Goal: Information Seeking & Learning: Check status

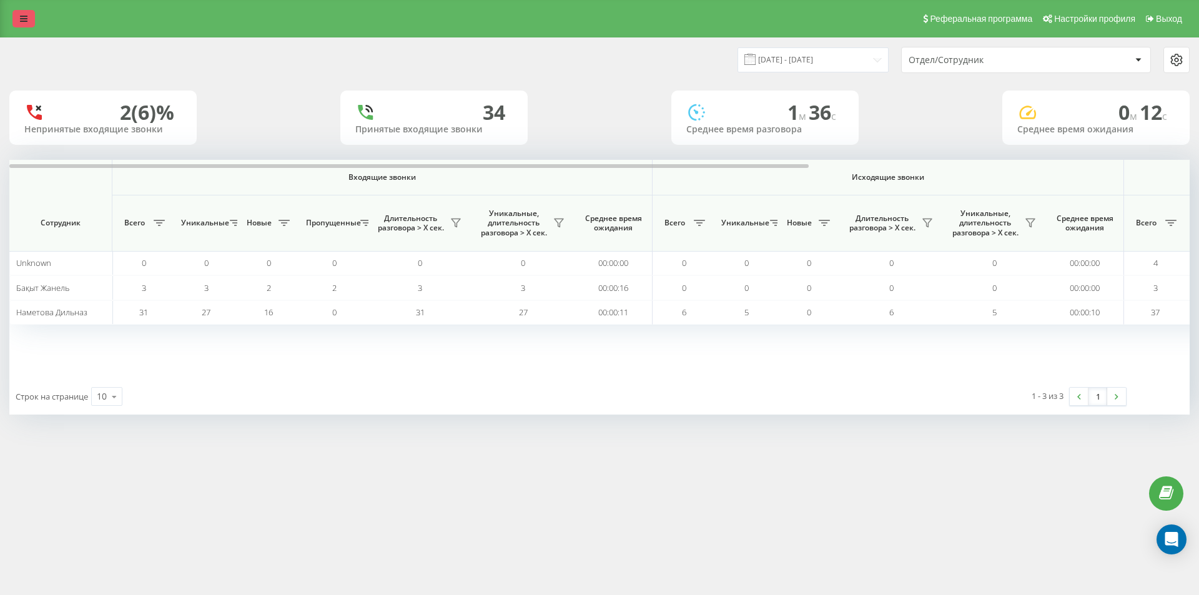
click at [18, 25] on link at bounding box center [23, 18] width 22 height 17
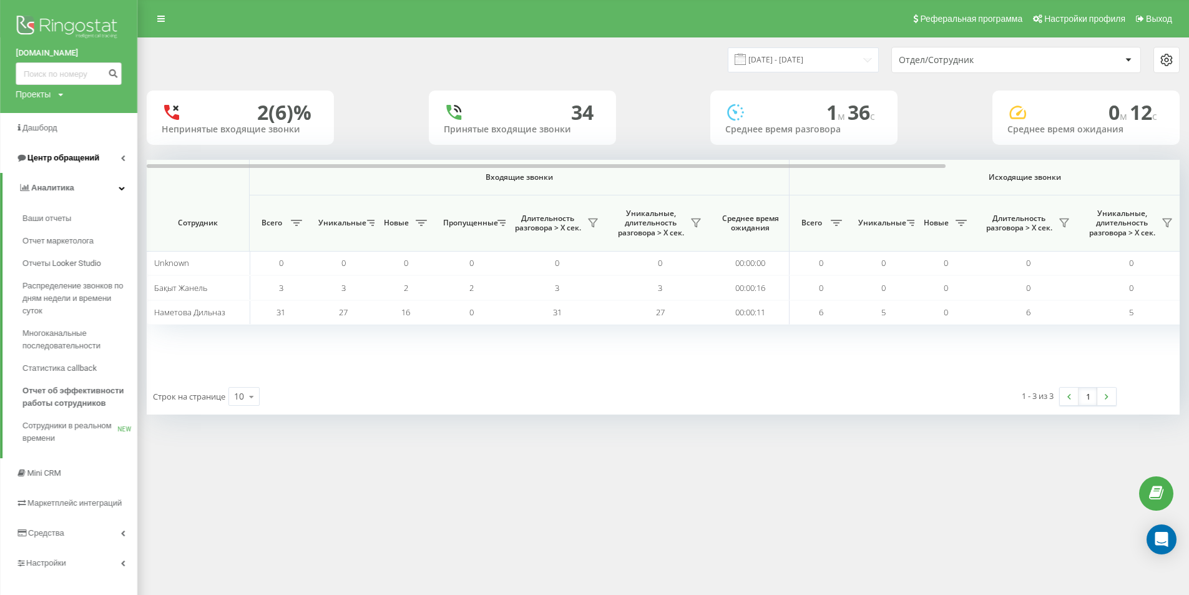
click at [68, 161] on span "Центр обращений" at bounding box center [63, 157] width 72 height 9
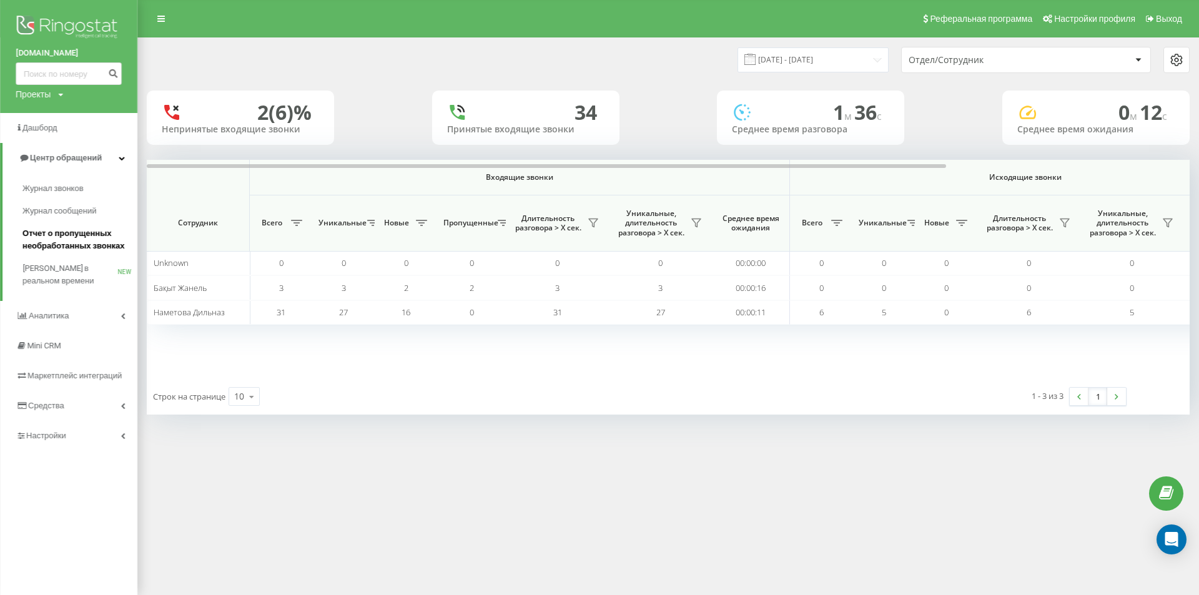
click at [81, 252] on span "Отчет о пропущенных необработанных звонках" at bounding box center [76, 239] width 109 height 25
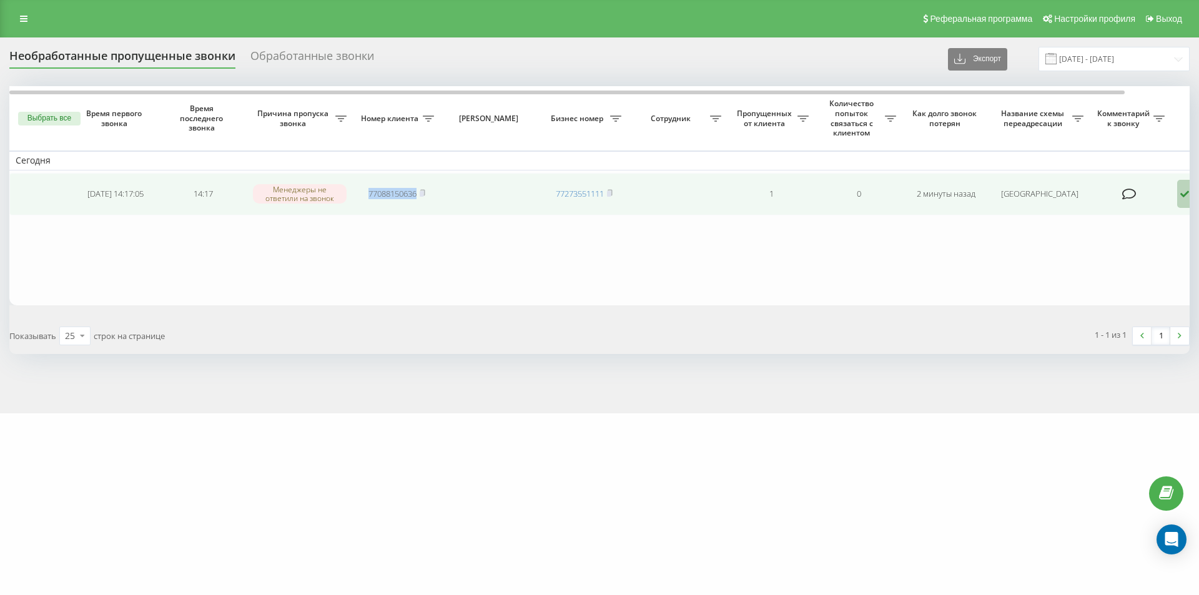
drag, startPoint x: 420, startPoint y: 194, endPoint x: 366, endPoint y: 201, distance: 54.8
click at [366, 201] on td "77088150636" at bounding box center [396, 194] width 87 height 42
copy link "77088150636"
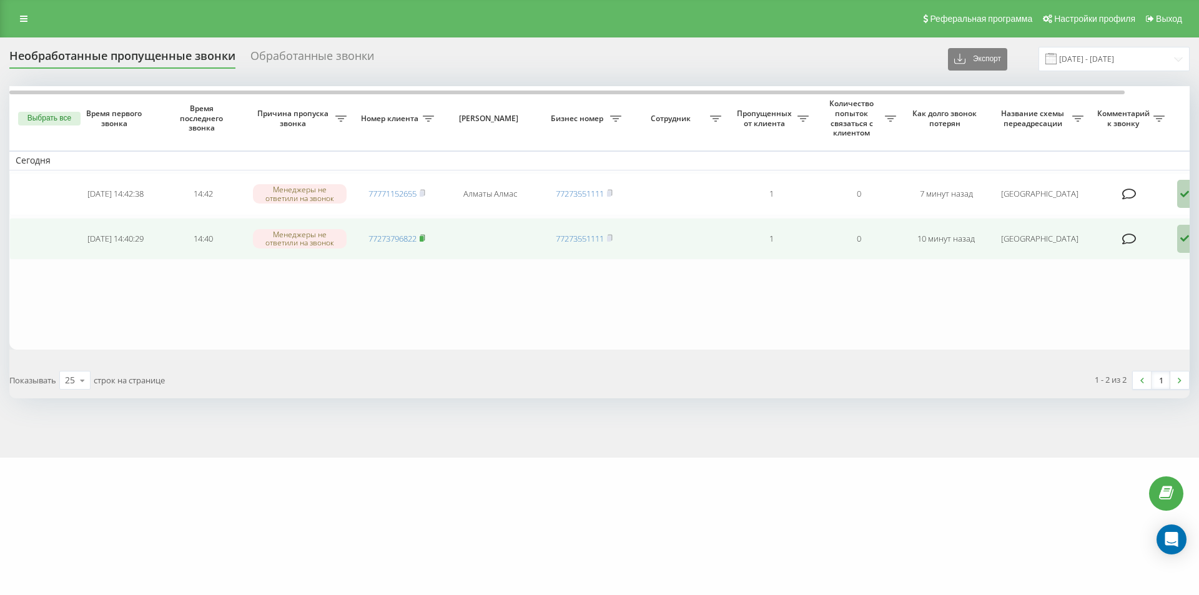
click at [423, 240] on rect at bounding box center [421, 239] width 4 height 6
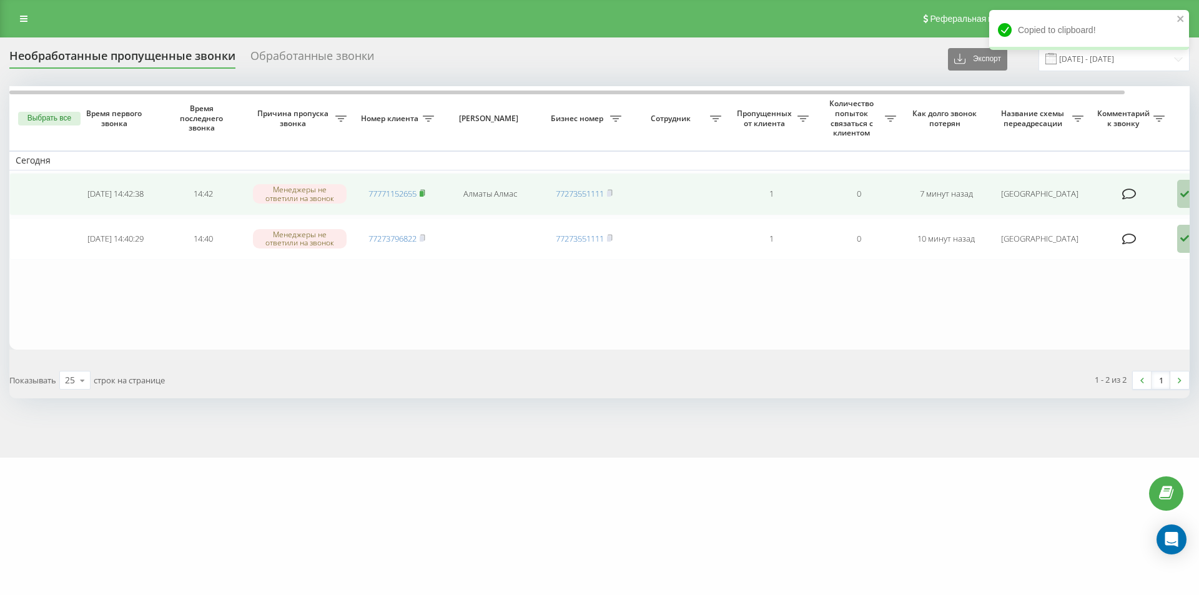
click at [421, 192] on rect at bounding box center [421, 194] width 4 height 6
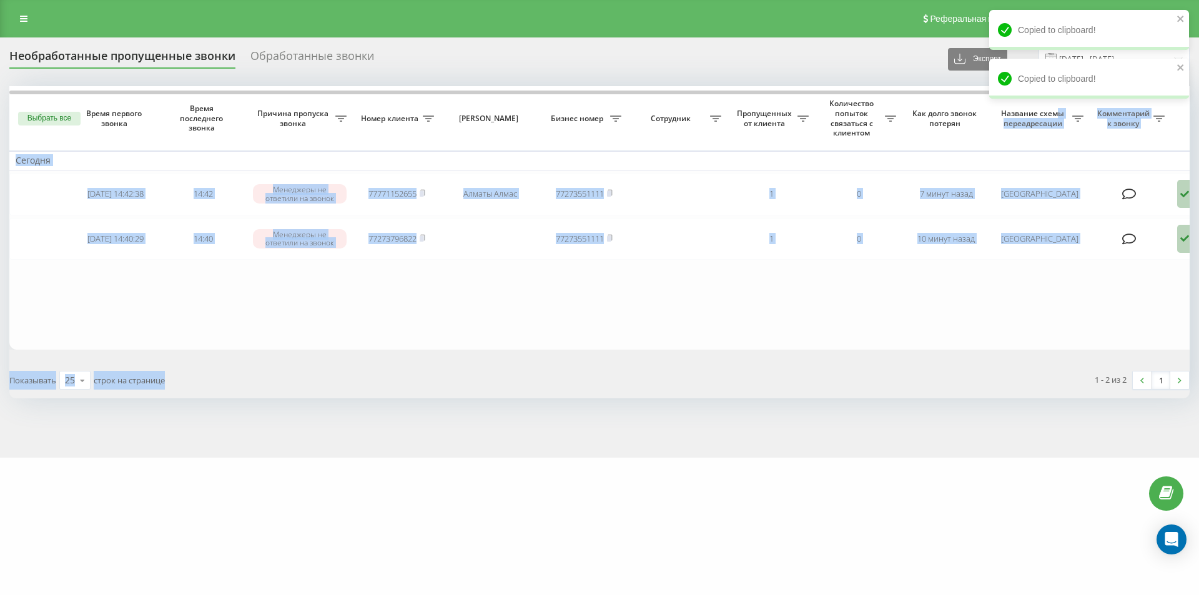
drag, startPoint x: 1167, startPoint y: 239, endPoint x: 386, endPoint y: 619, distance: 869.1
click at [386, 594] on html "emirmed.kz Проекты emirmed.kz Дашборд Центр обращений Журнал звонков Журнал соо…" at bounding box center [599, 297] width 1199 height 595
click at [531, 343] on table "Сегодня 2025-09-23 14:42:38 14:42 Менеджеры не ответили на звонок 77771152655 А…" at bounding box center [633, 217] width 1248 height 263
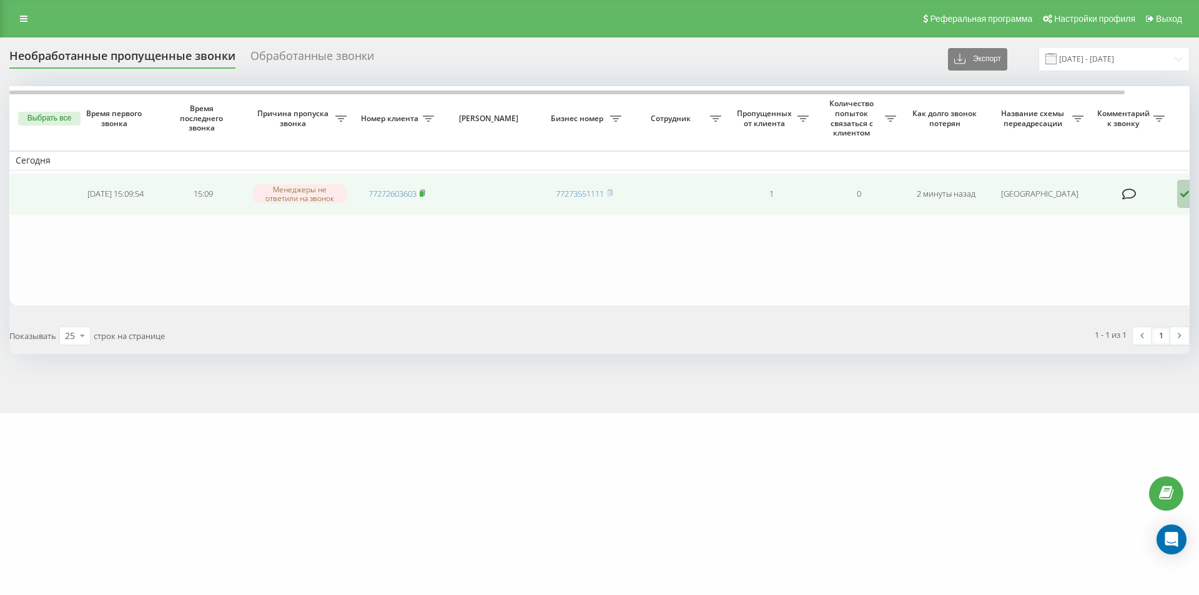
click at [421, 196] on rect at bounding box center [421, 194] width 4 height 6
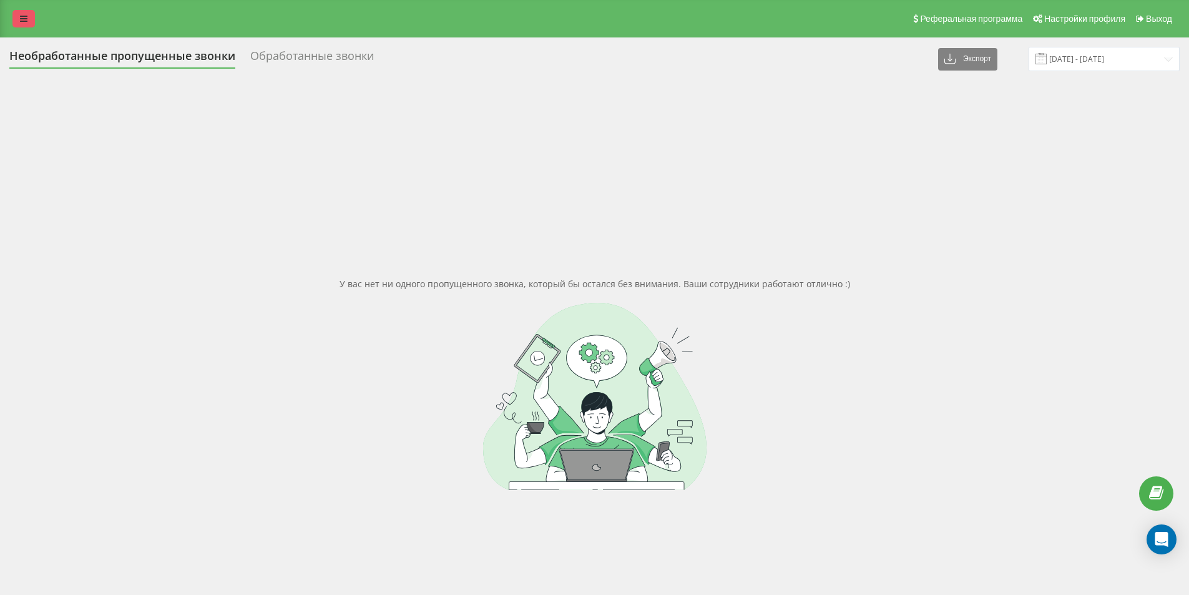
click at [26, 14] on link at bounding box center [23, 18] width 22 height 17
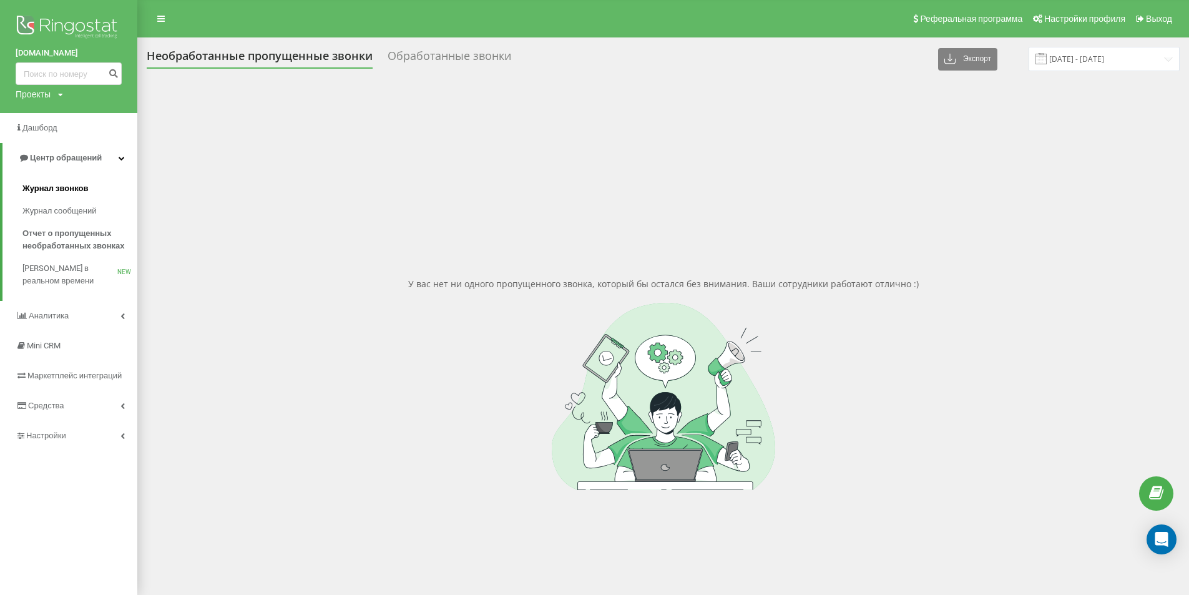
click at [88, 192] on link "Журнал звонков" at bounding box center [79, 188] width 115 height 22
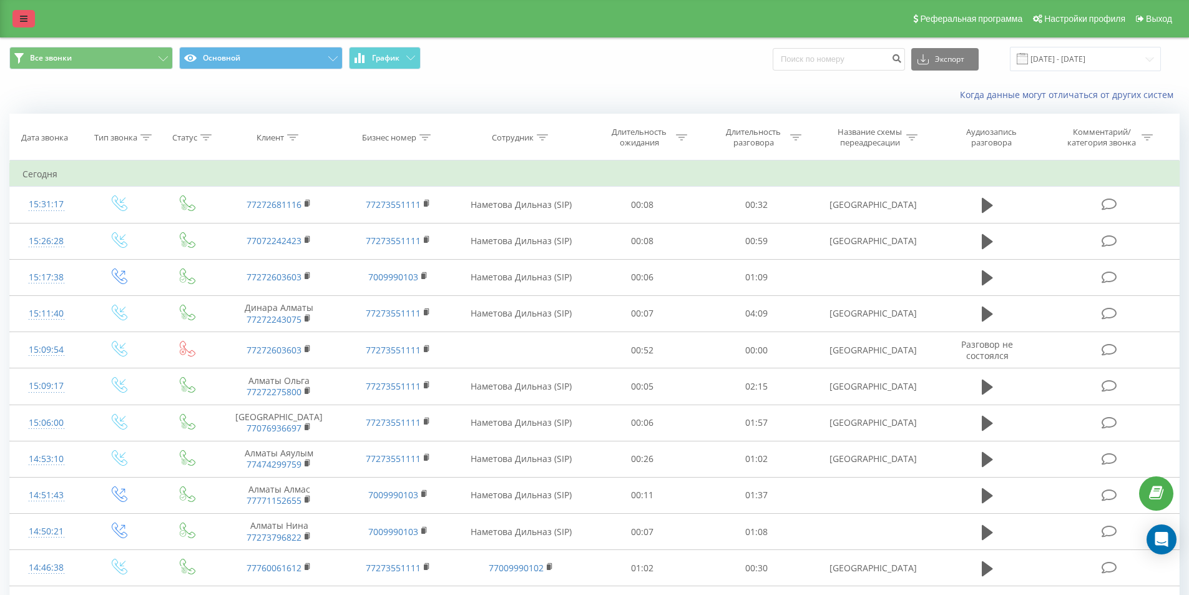
click at [23, 21] on icon at bounding box center [23, 18] width 7 height 9
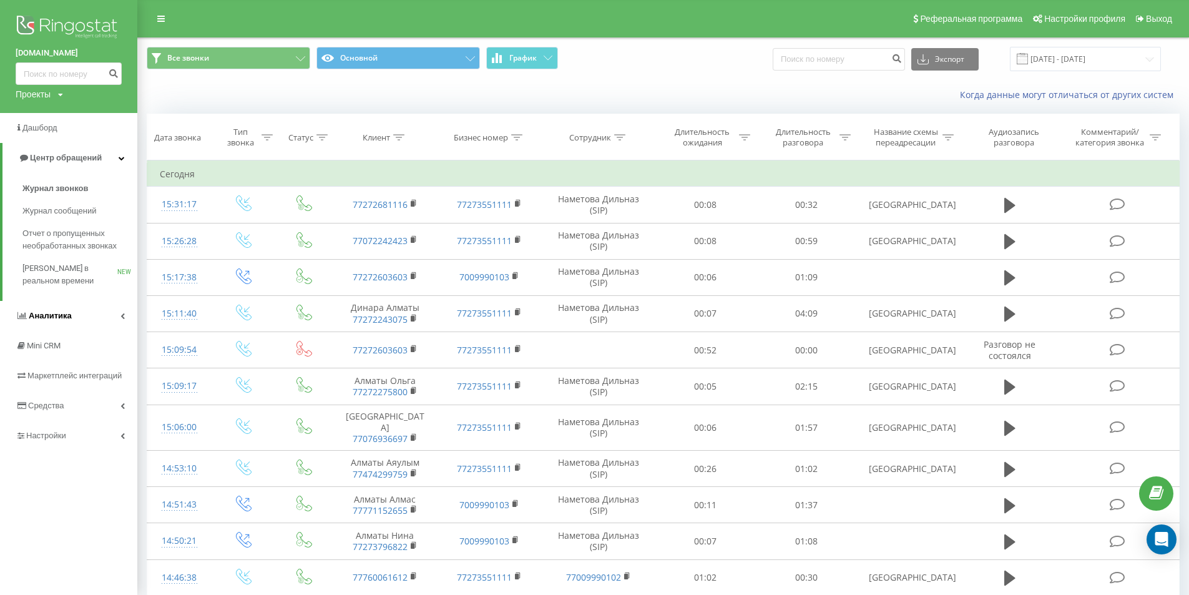
click at [87, 325] on link "Аналитика" at bounding box center [68, 316] width 137 height 30
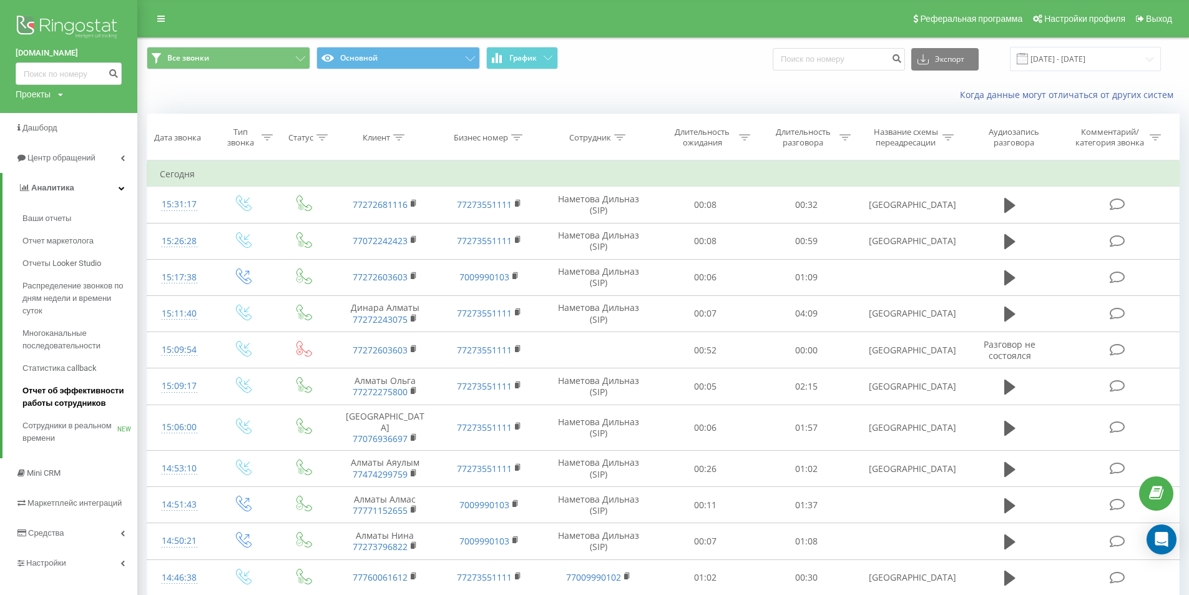
click at [94, 387] on span "Отчет об эффективности работы сотрудников" at bounding box center [76, 397] width 109 height 25
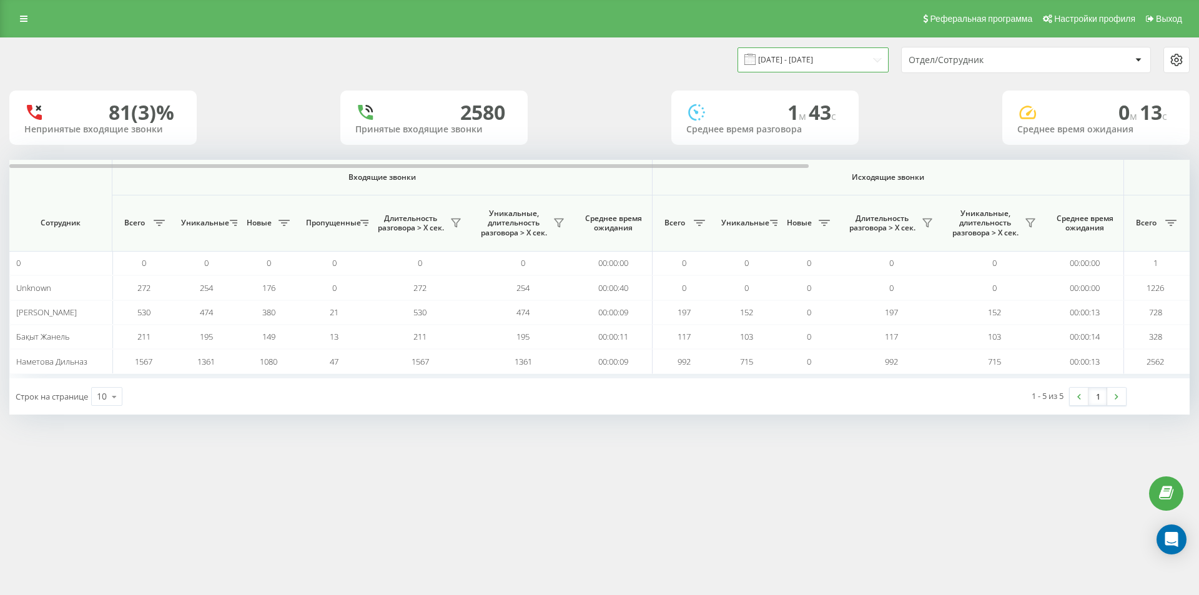
click at [840, 62] on input "[DATE] - [DATE]" at bounding box center [812, 59] width 151 height 24
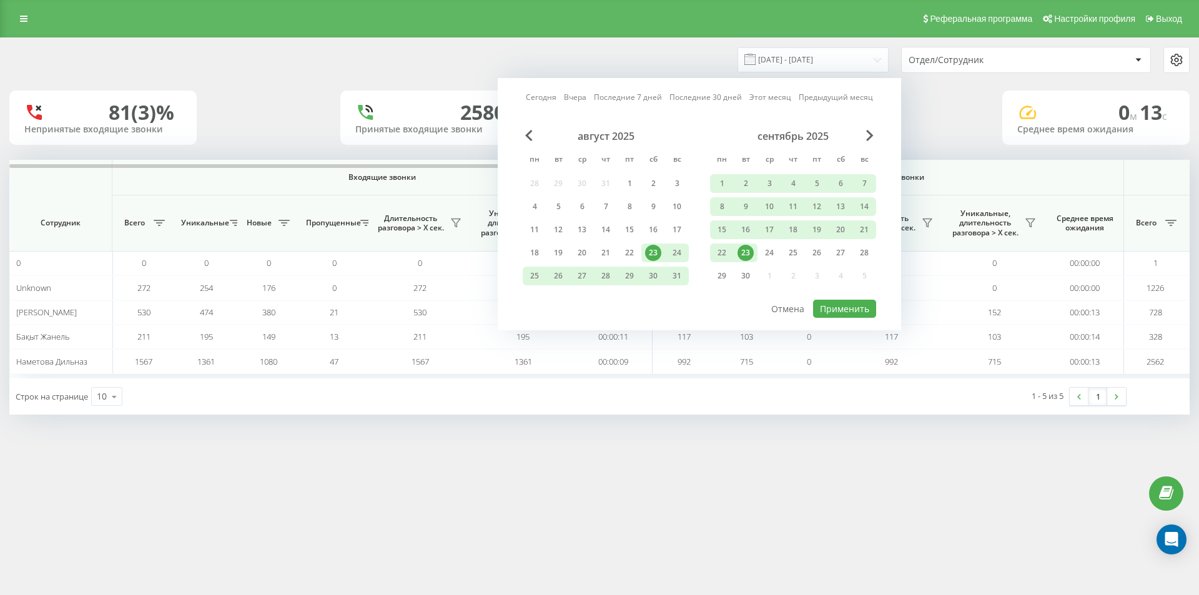
click at [545, 100] on link "Сегодня" at bounding box center [541, 97] width 31 height 12
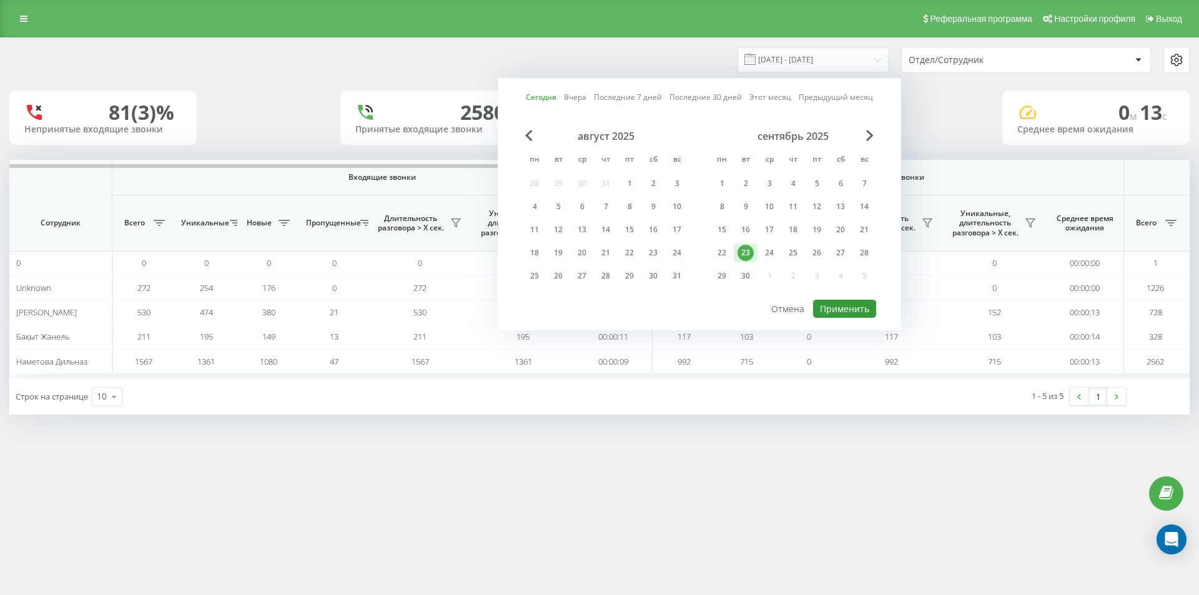
click at [829, 307] on button "Применить" at bounding box center [844, 309] width 63 height 18
type input "23.09.2025 - 23.09.2025"
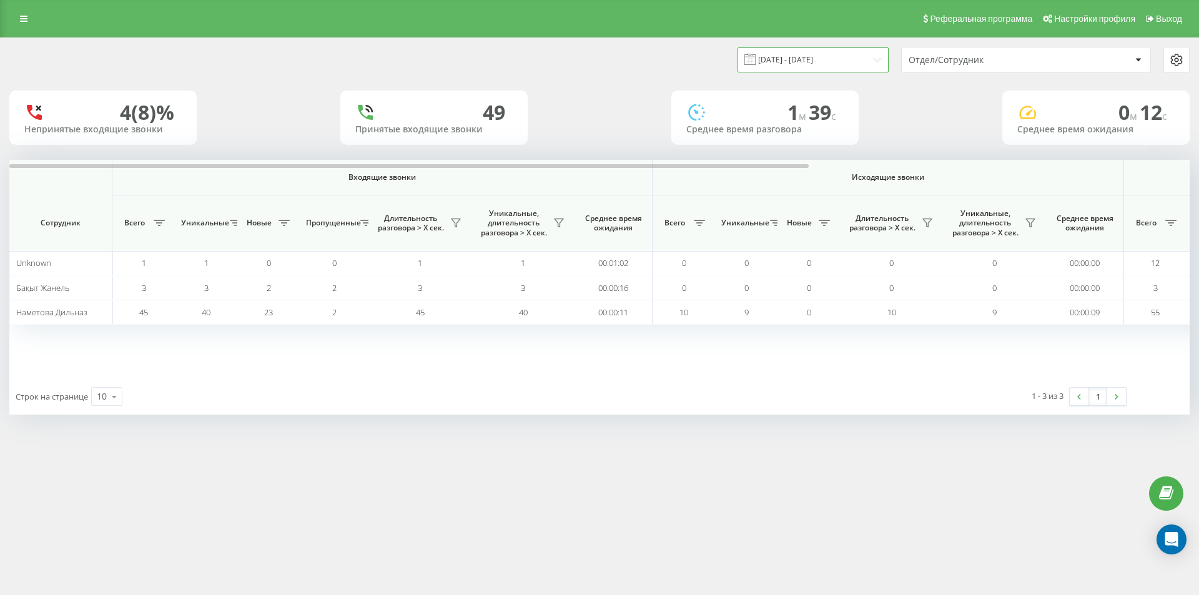
click at [805, 60] on input "[DATE] - [DATE]" at bounding box center [812, 59] width 151 height 24
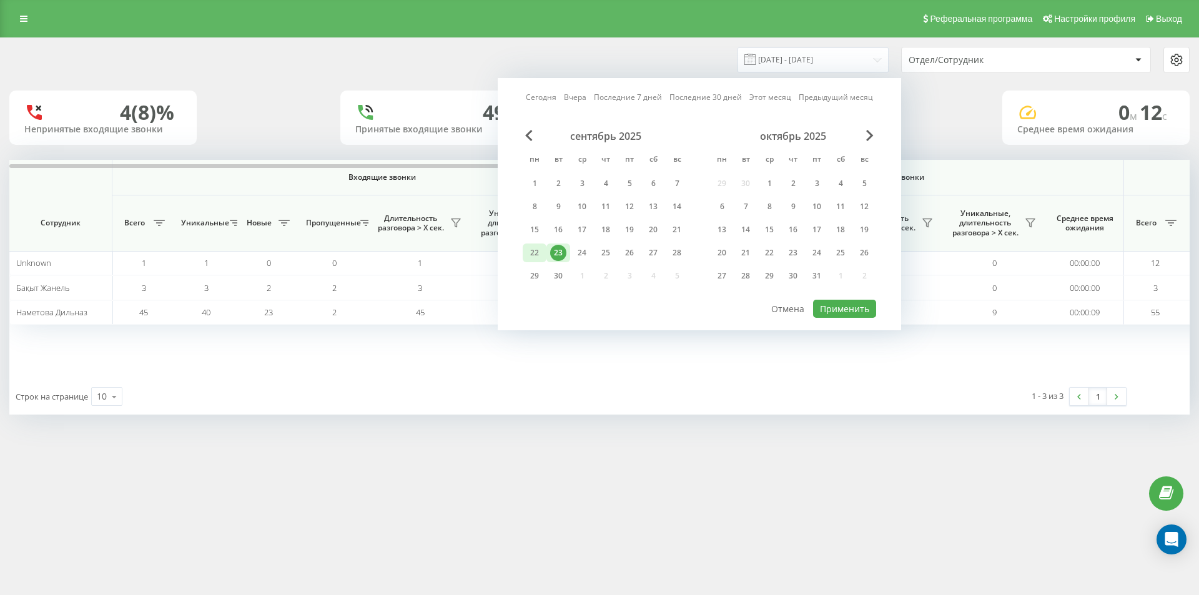
click at [541, 250] on div "22" at bounding box center [534, 253] width 16 height 16
drag, startPoint x: 850, startPoint y: 311, endPoint x: 841, endPoint y: 308, distance: 9.1
click at [847, 311] on button "Применить" at bounding box center [844, 309] width 63 height 18
type input "22.09.2025 - 22.09.2025"
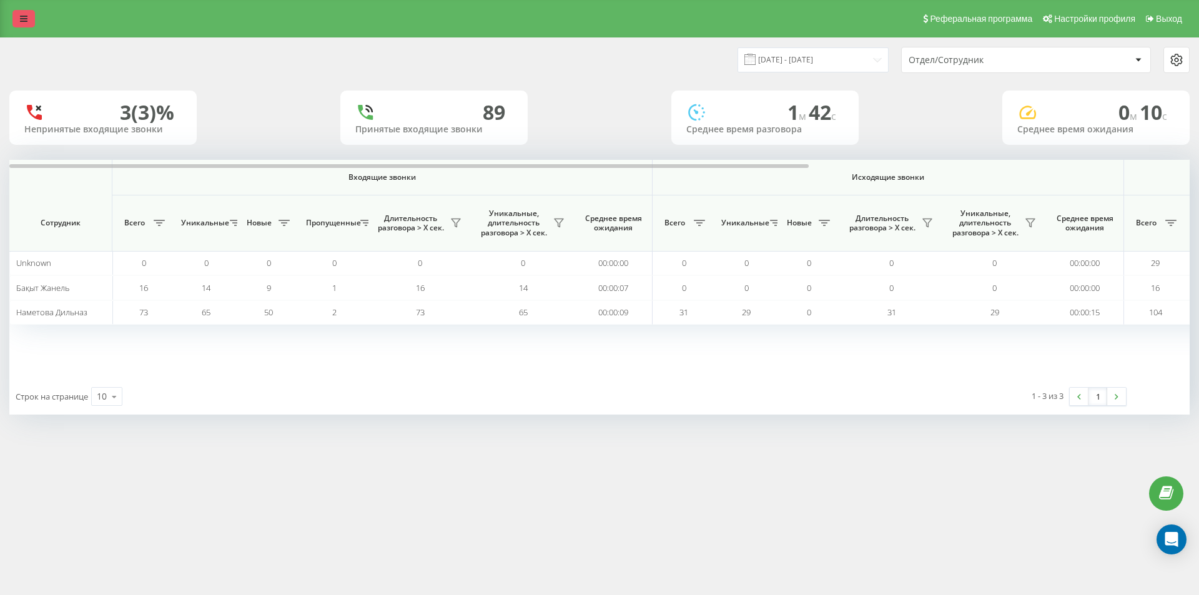
click at [21, 11] on link at bounding box center [23, 18] width 22 height 17
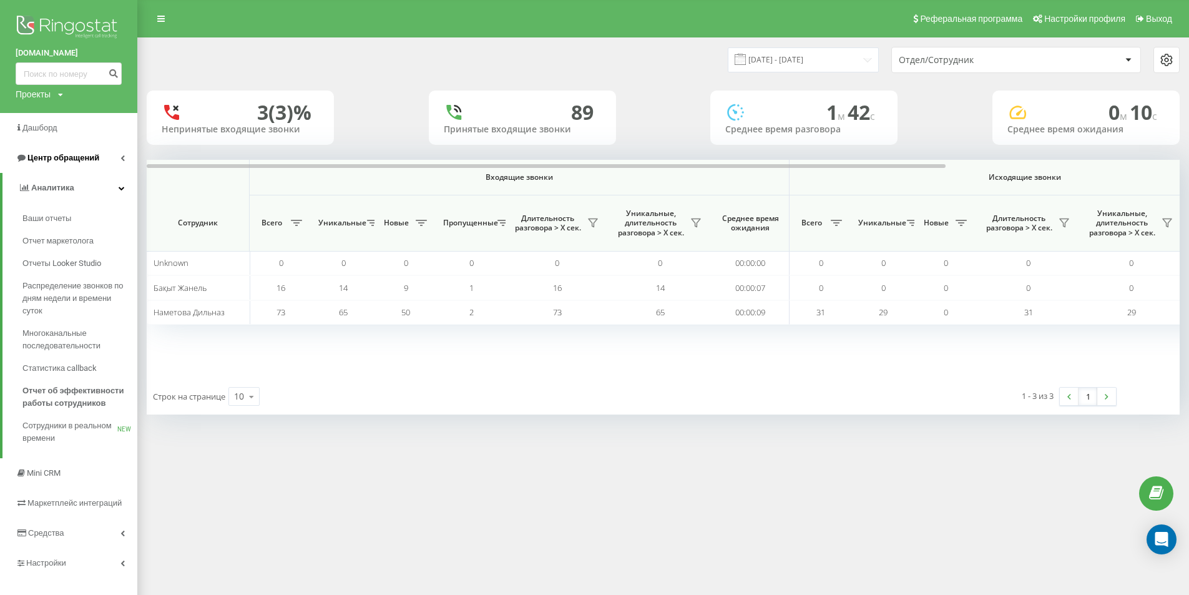
click at [49, 164] on span "Центр обращений" at bounding box center [58, 158] width 84 height 12
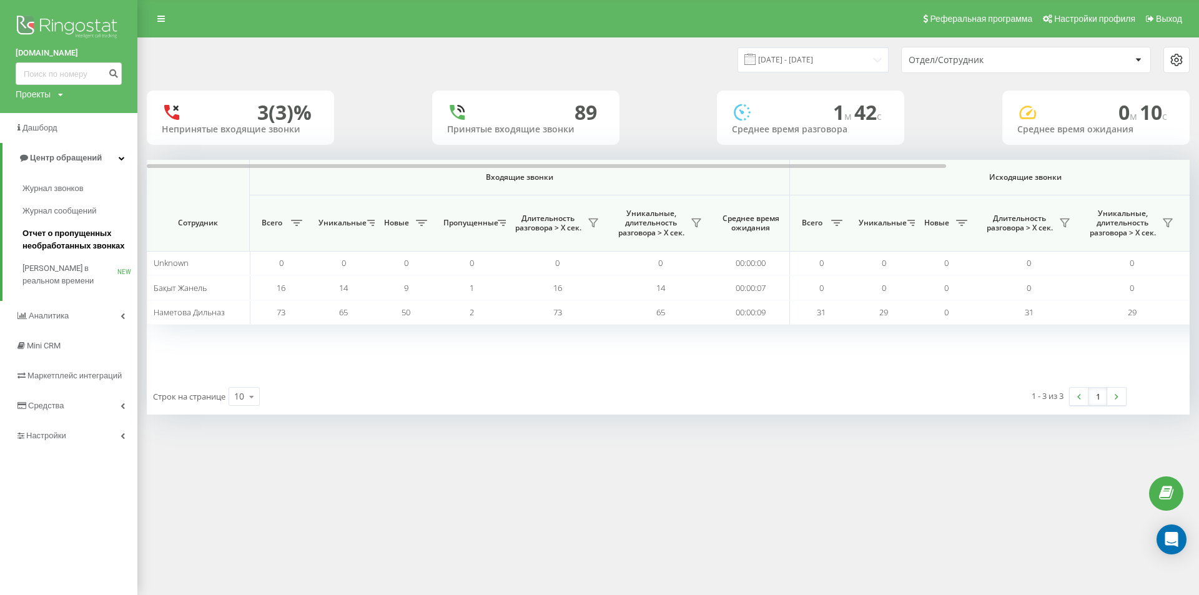
click at [87, 240] on span "Отчет о пропущенных необработанных звонках" at bounding box center [76, 239] width 109 height 25
